Goal: Information Seeking & Learning: Learn about a topic

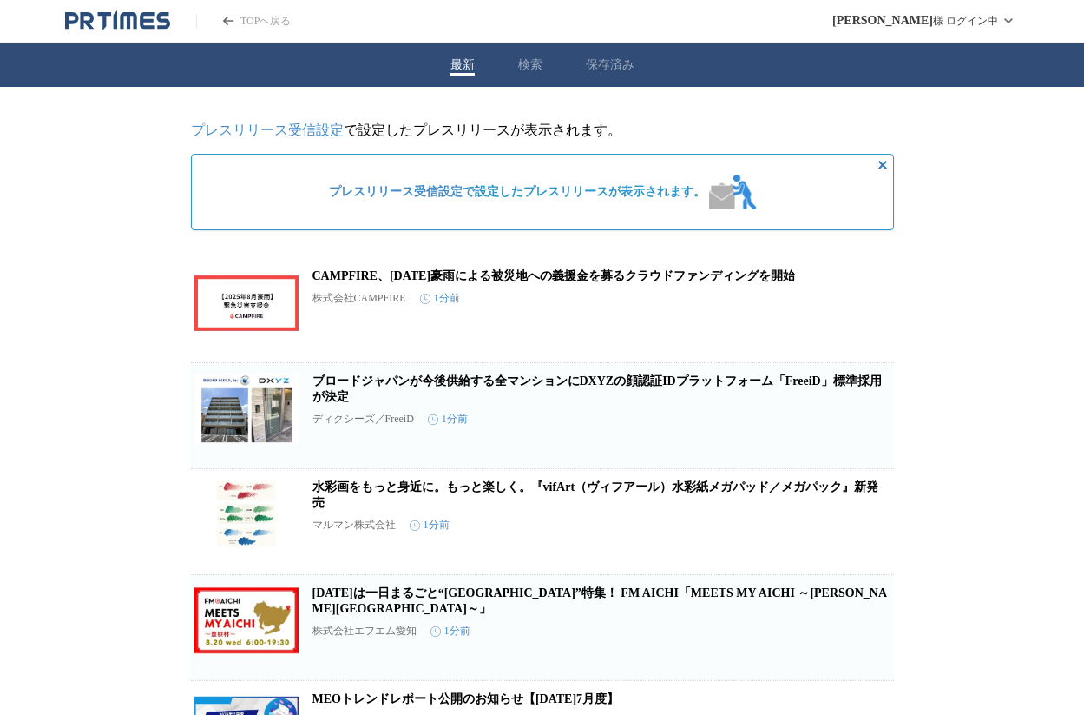
click at [528, 78] on div "最新 検索 保存済み" at bounding box center [542, 64] width 1084 height 43
click at [528, 62] on button "検索" at bounding box center [530, 65] width 24 height 16
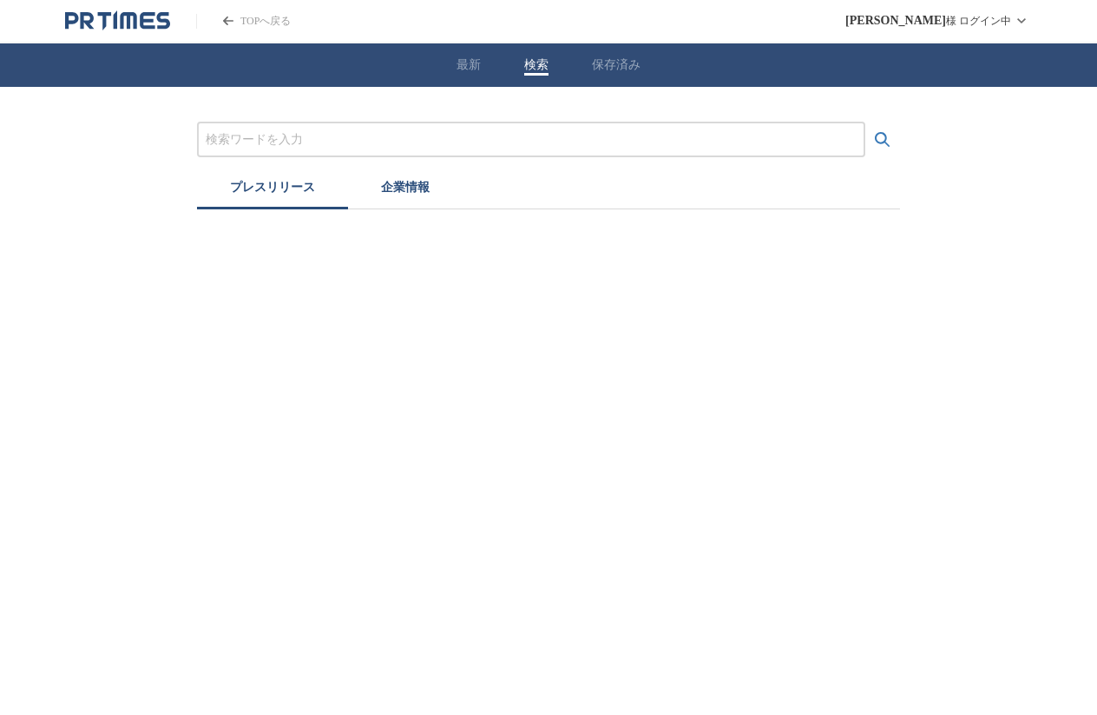
click at [423, 134] on input "プレスリリースおよび企業を検索する" at bounding box center [531, 139] width 651 height 19
click at [883, 139] on button "検索する" at bounding box center [883, 139] width 35 height 35
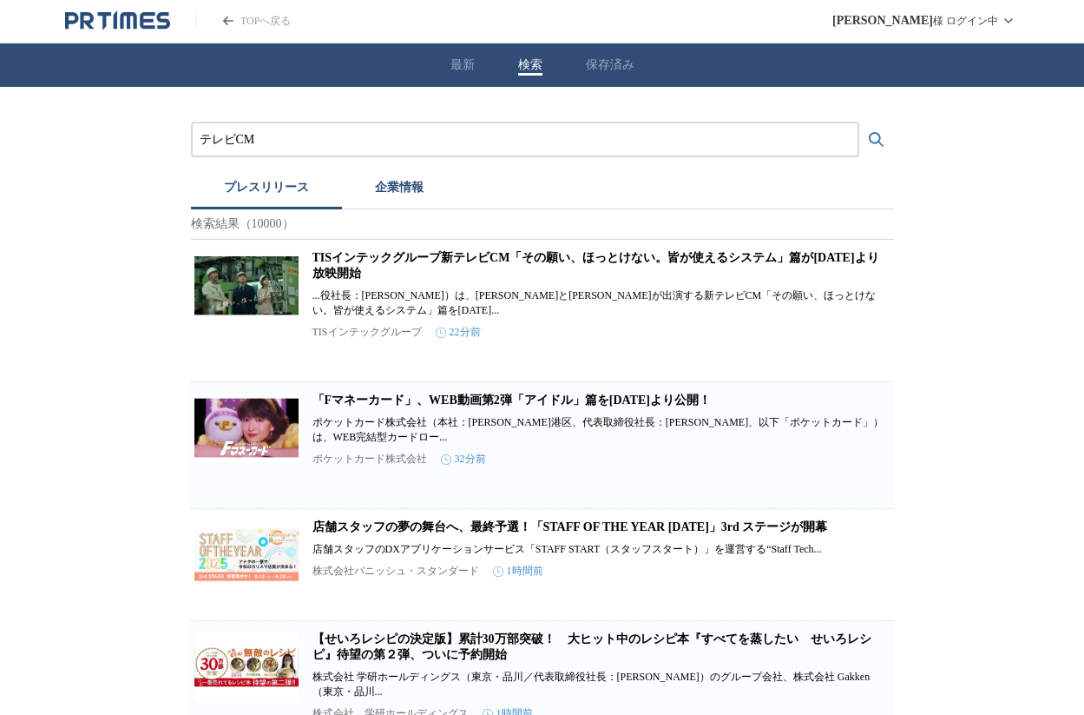
drag, startPoint x: 238, startPoint y: 136, endPoint x: 77, endPoint y: 120, distance: 161.5
type input "TVCM"
click at [288, 133] on input "TVCM" at bounding box center [525, 139] width 651 height 19
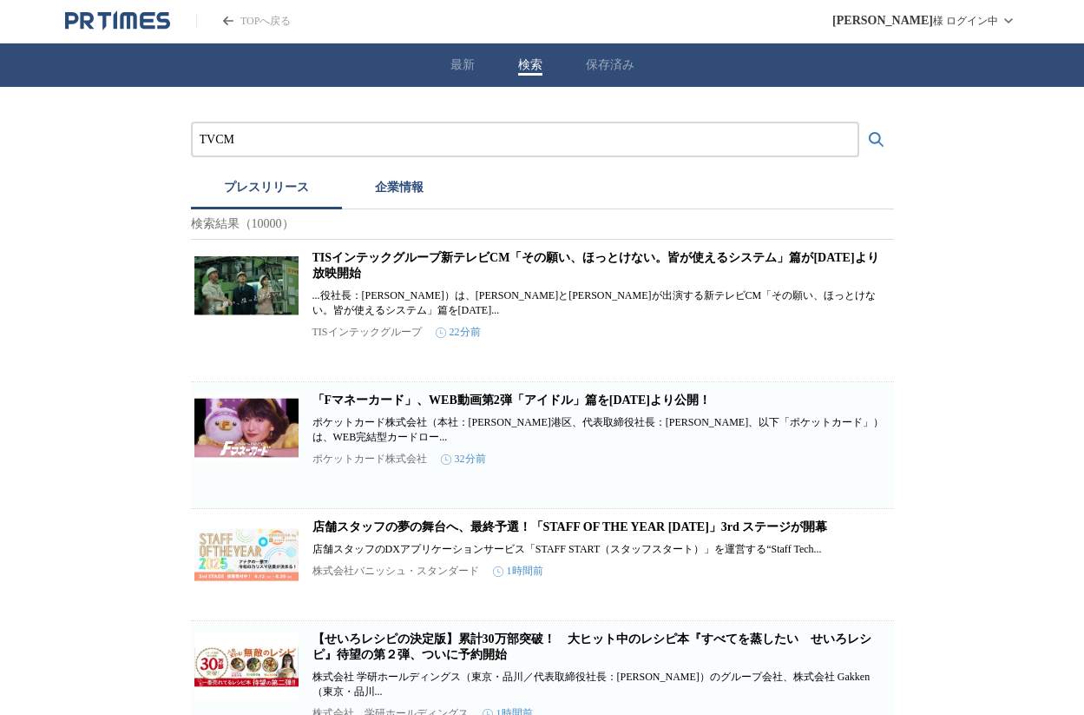
click at [876, 139] on button "検索する" at bounding box center [877, 139] width 35 height 35
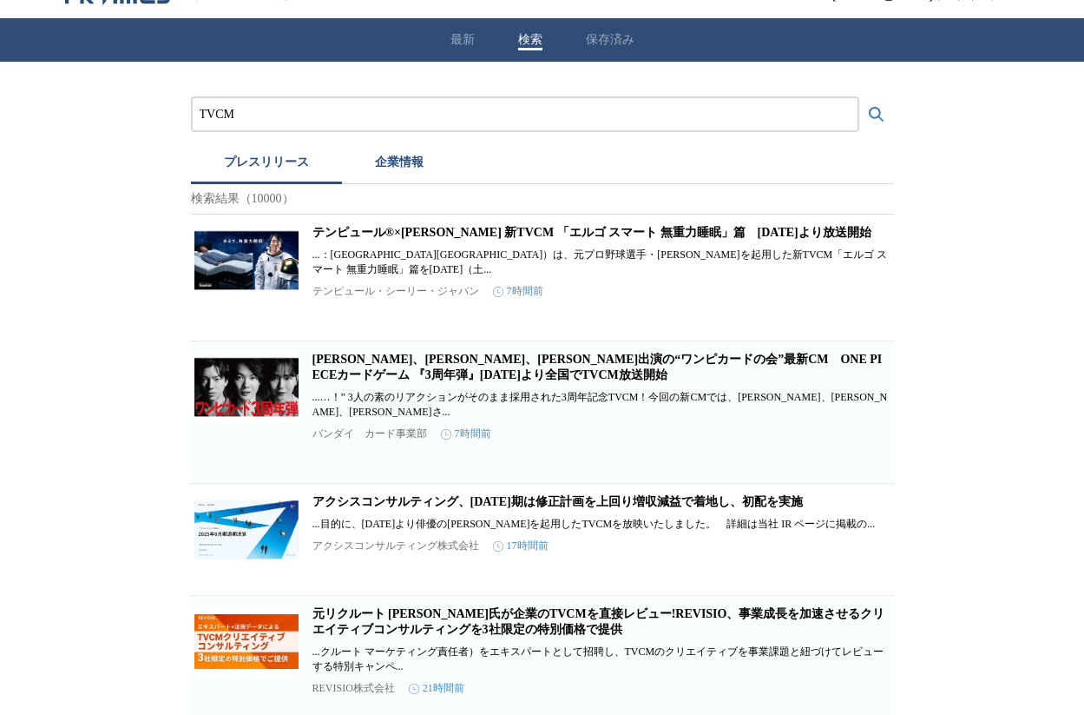
scroll to position [201, 0]
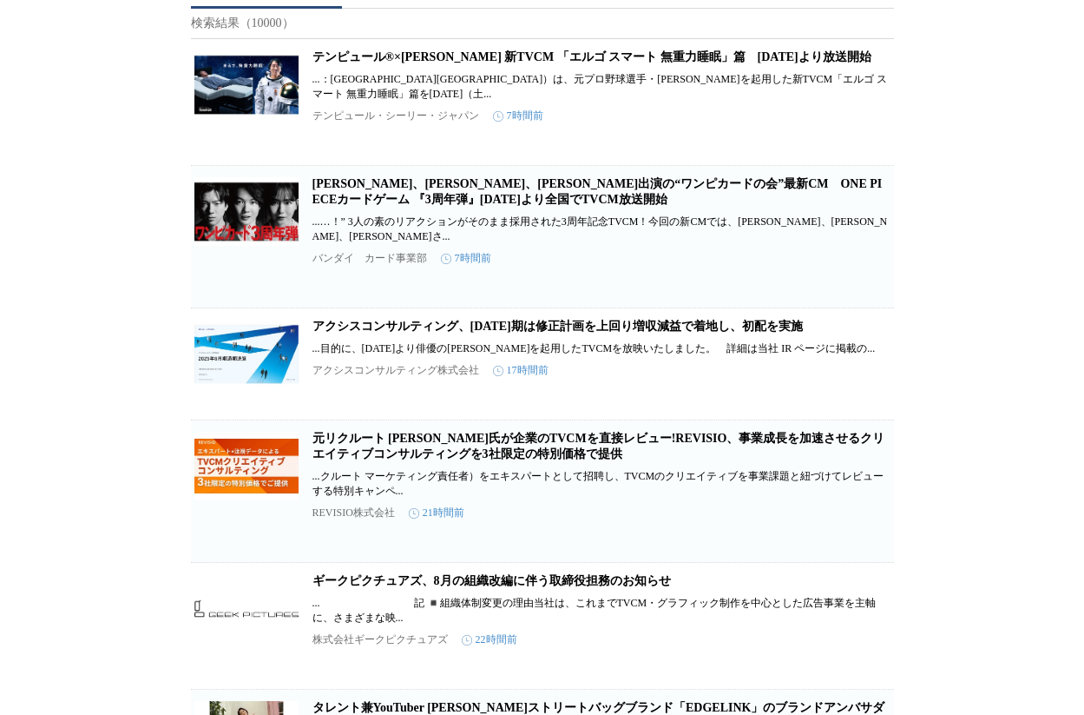
click at [381, 333] on link "アクシスコンサルティング、[DATE]期は修正計画を上回り増収減益で着地し、初配を実施" at bounding box center [558, 326] width 491 height 13
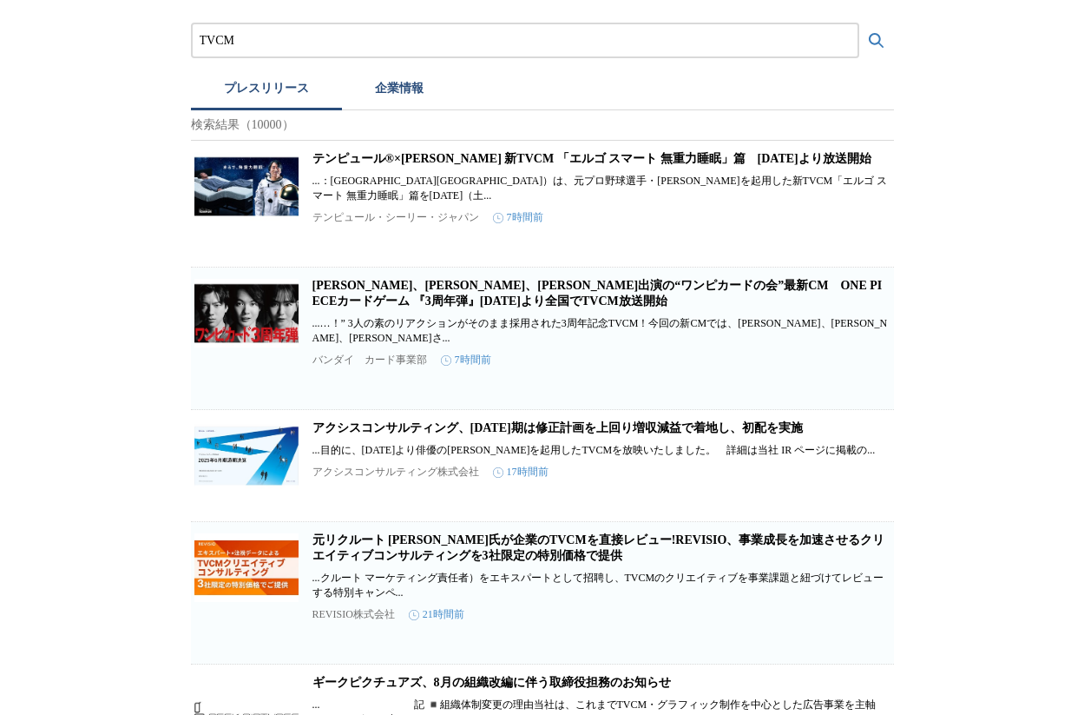
scroll to position [0, 0]
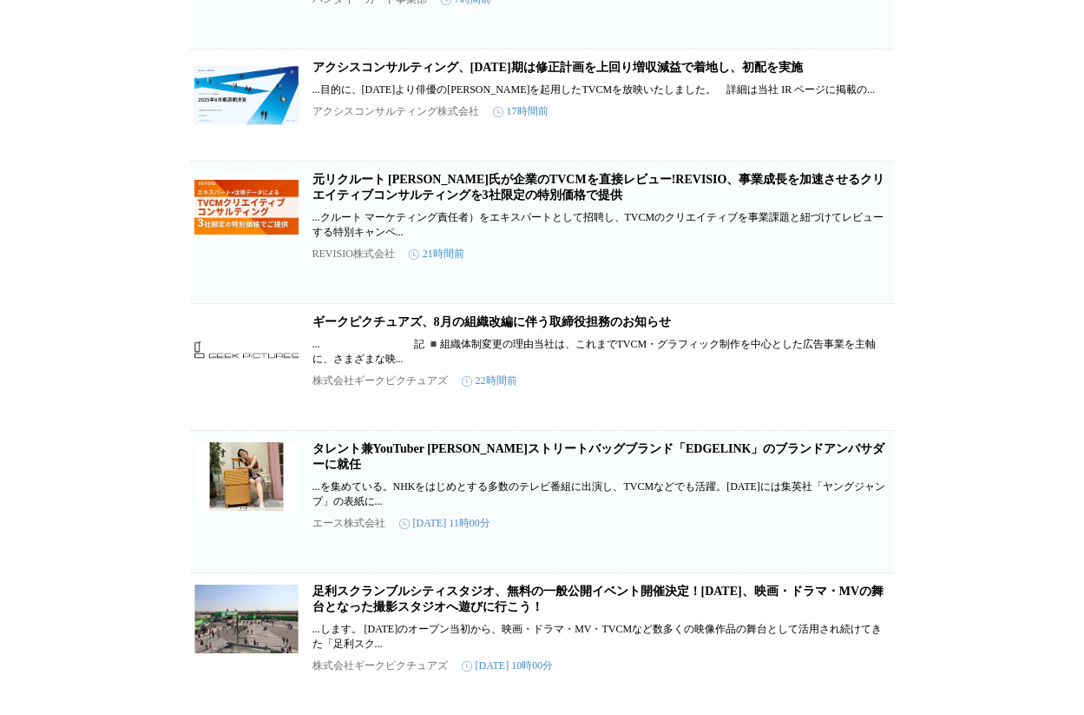
scroll to position [548, 0]
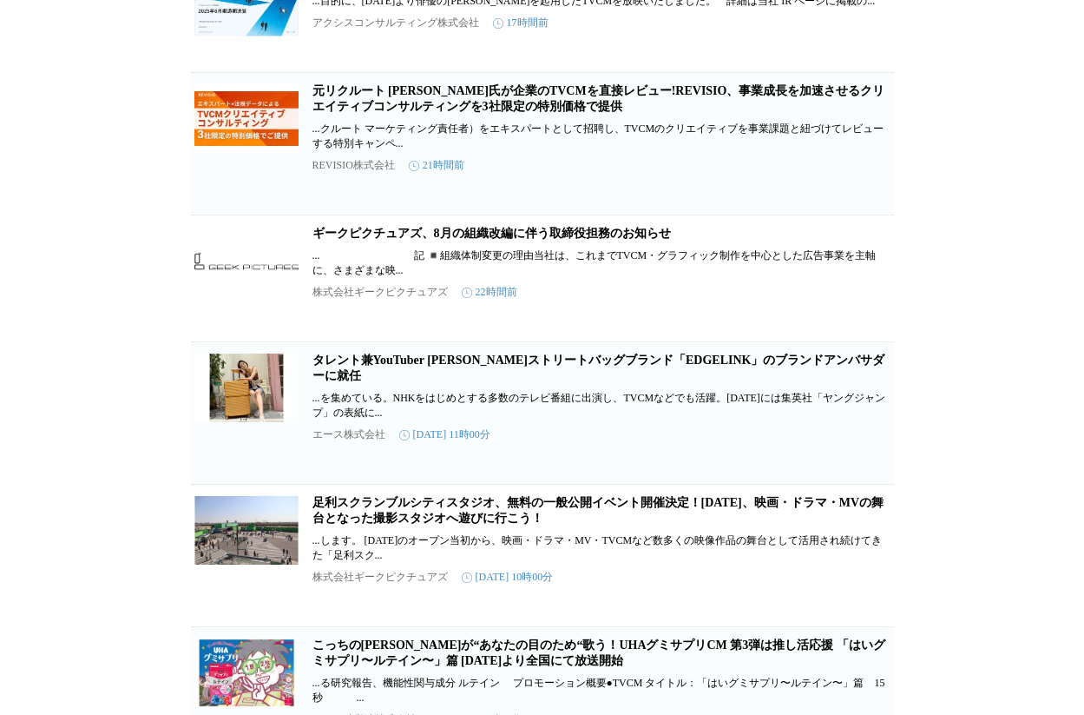
click at [418, 113] on link "元リクルート [PERSON_NAME]氏が企業のTVCMを直接レビュー!REVISIO、事業成長を加速させるクリエイティブコンサルティングを3社限定の特別価…" at bounding box center [599, 98] width 573 height 29
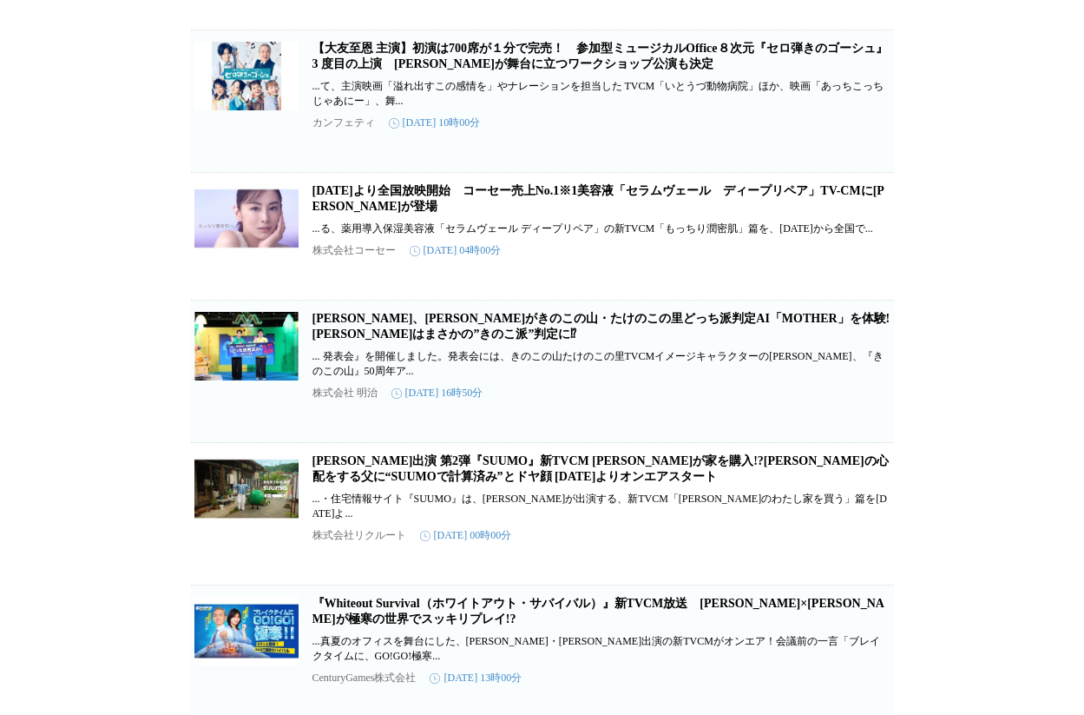
scroll to position [1558, 0]
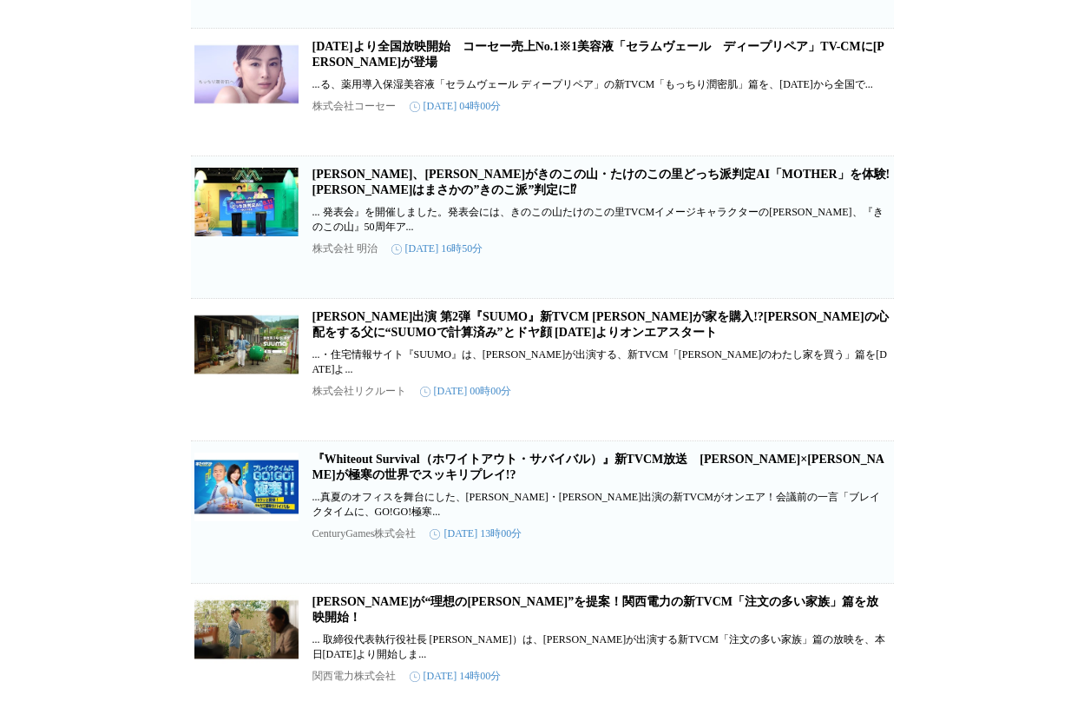
click at [412, 339] on link "[PERSON_NAME]出演 第2弾『SUUMO』新TVCM [PERSON_NAME]が家を購入!?[PERSON_NAME]の心配をする父に“SUUMO…" at bounding box center [601, 324] width 576 height 29
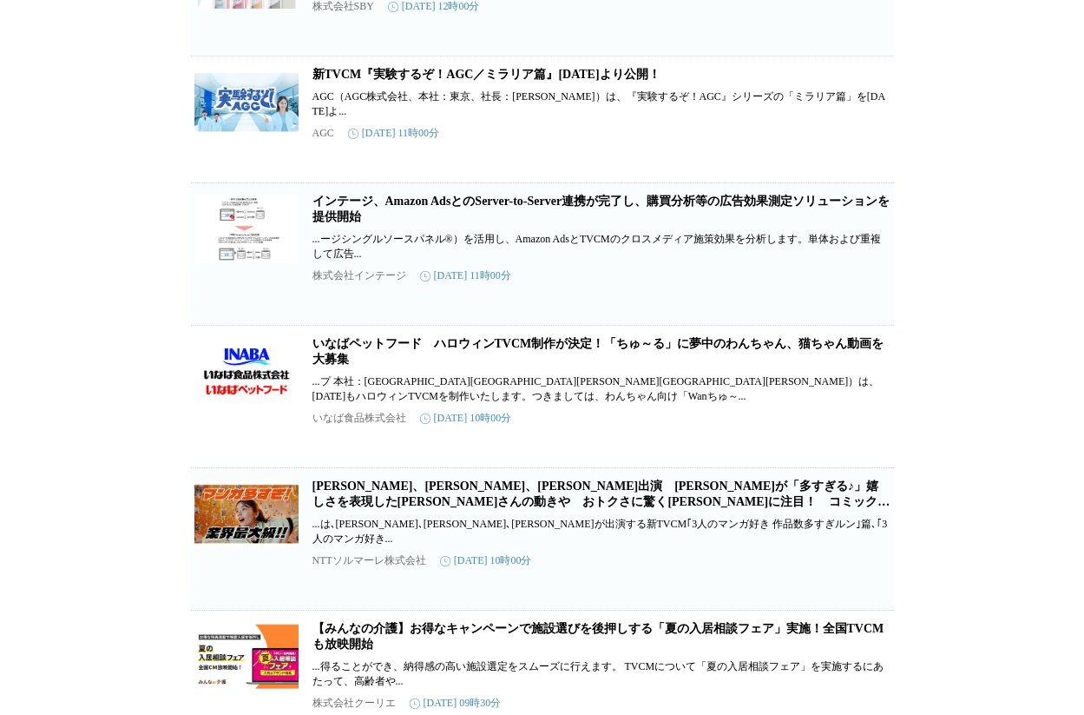
scroll to position [2698, 0]
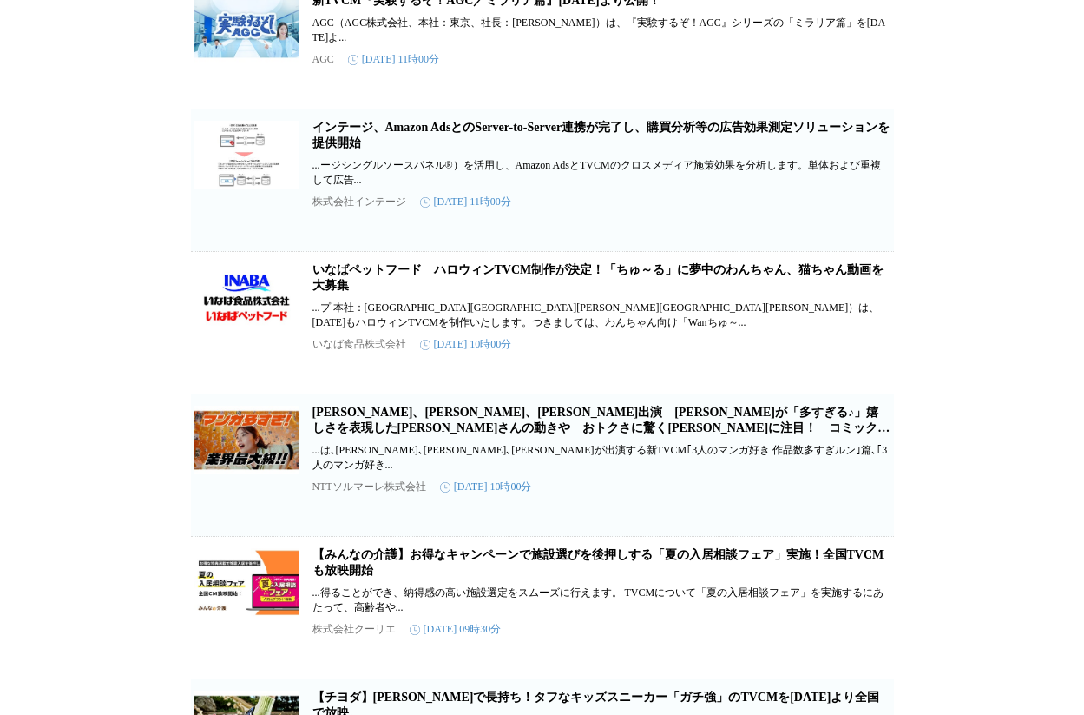
click at [382, 292] on link "いなばペットフード　ハロウィンTVCM制作が決定！「ちゅ～る」に夢中のわんちゃん、猫ちゃん動画を大募集" at bounding box center [599, 277] width 572 height 29
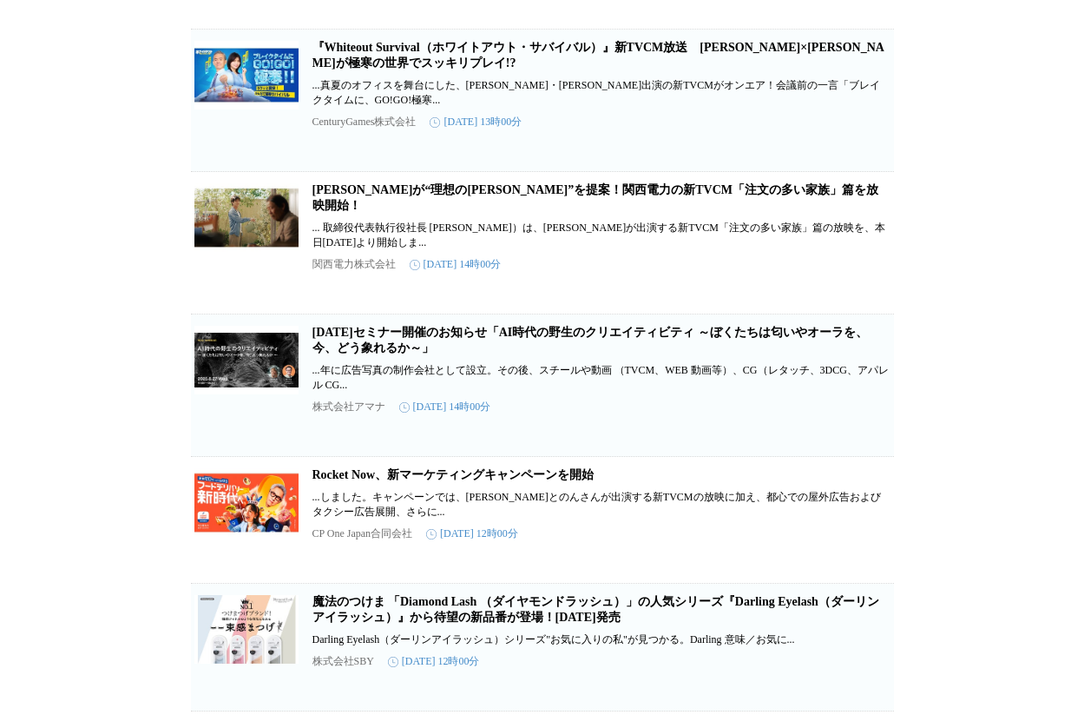
scroll to position [1697, 0]
